Goal: Find specific page/section: Find specific page/section

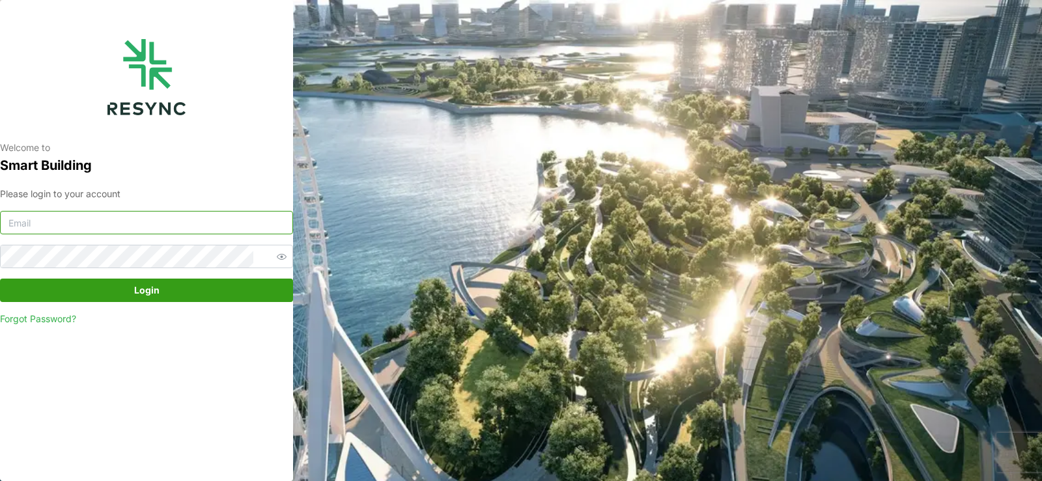
click at [57, 227] on input at bounding box center [146, 222] width 293 height 23
type input "manajemen.gedung@national-hospital.com"
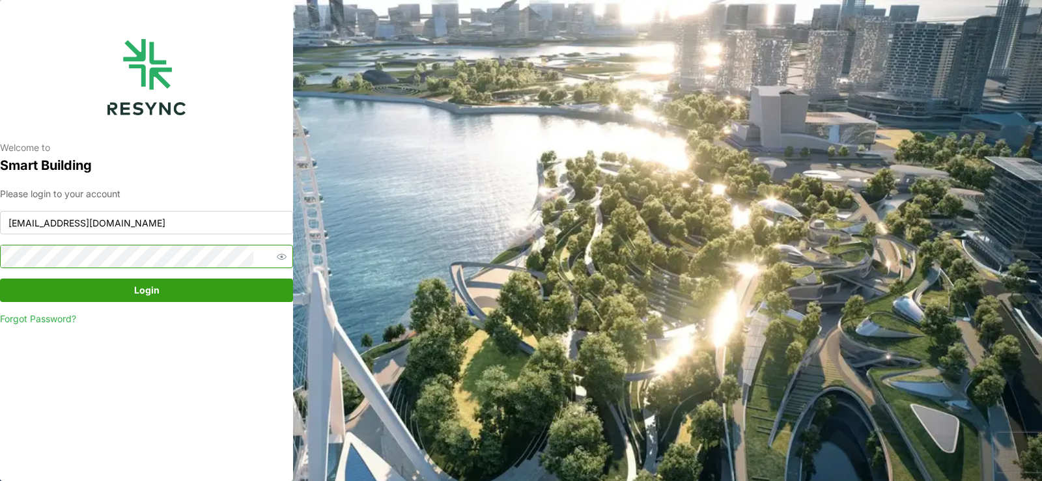
click at [0, 279] on button "Login" at bounding box center [146, 290] width 293 height 23
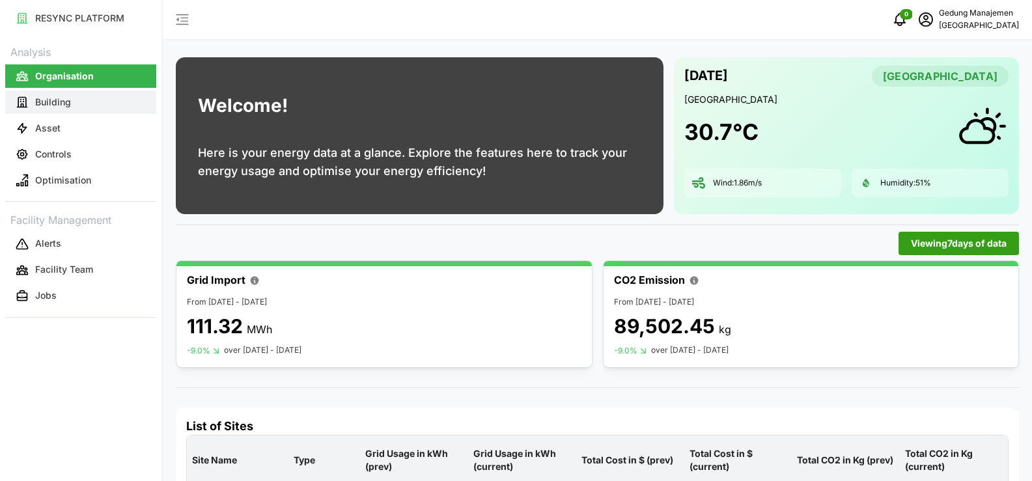
click at [63, 104] on p "Building" at bounding box center [53, 102] width 36 height 13
